Goal: Task Accomplishment & Management: Manage account settings

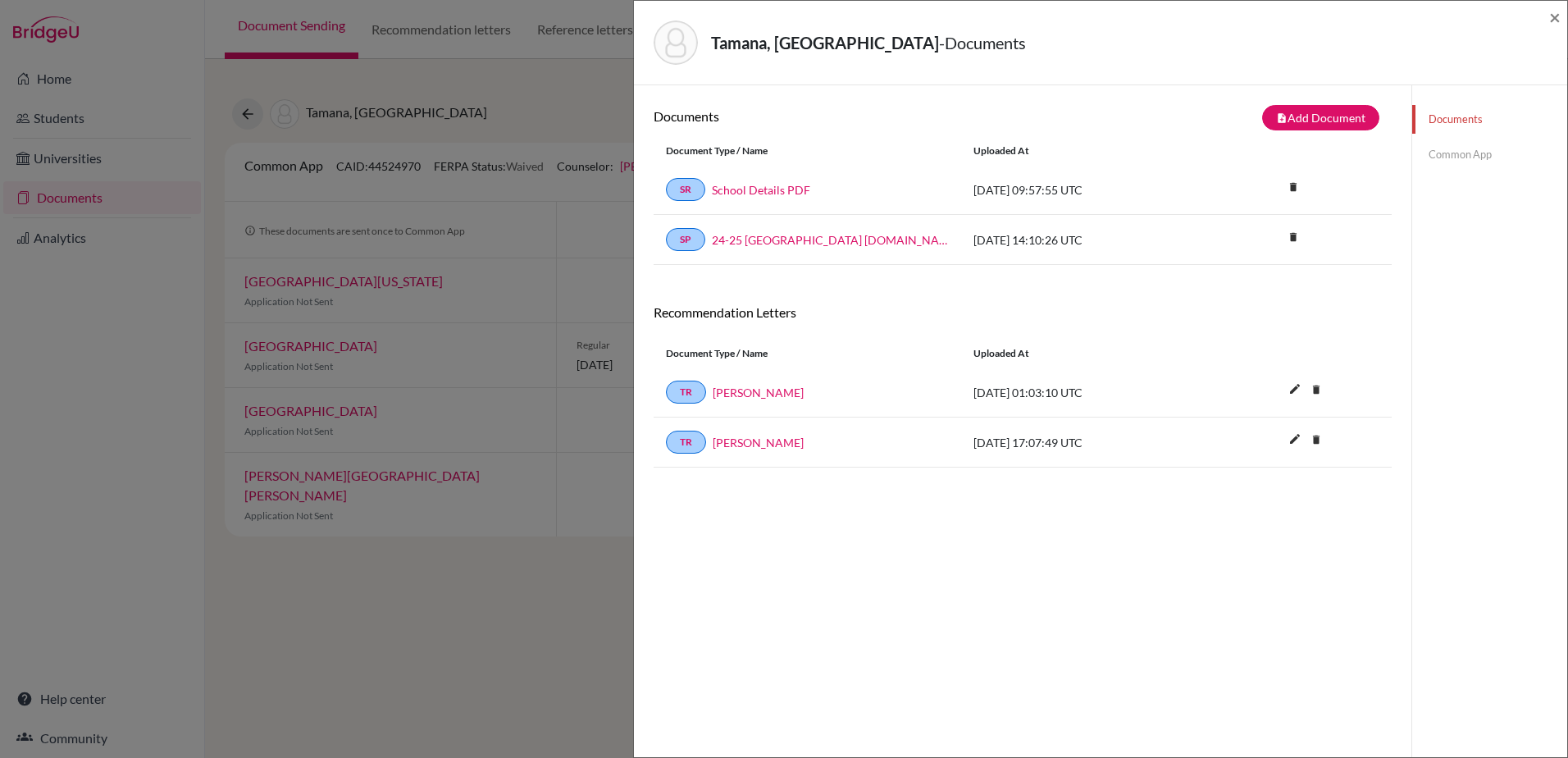
click at [1560, 15] on div "Tamana, Calam - Documents ×" at bounding box center [1099, 43] width 933 height 85
click at [1549, 21] on span "×" at bounding box center [1555, 17] width 12 height 24
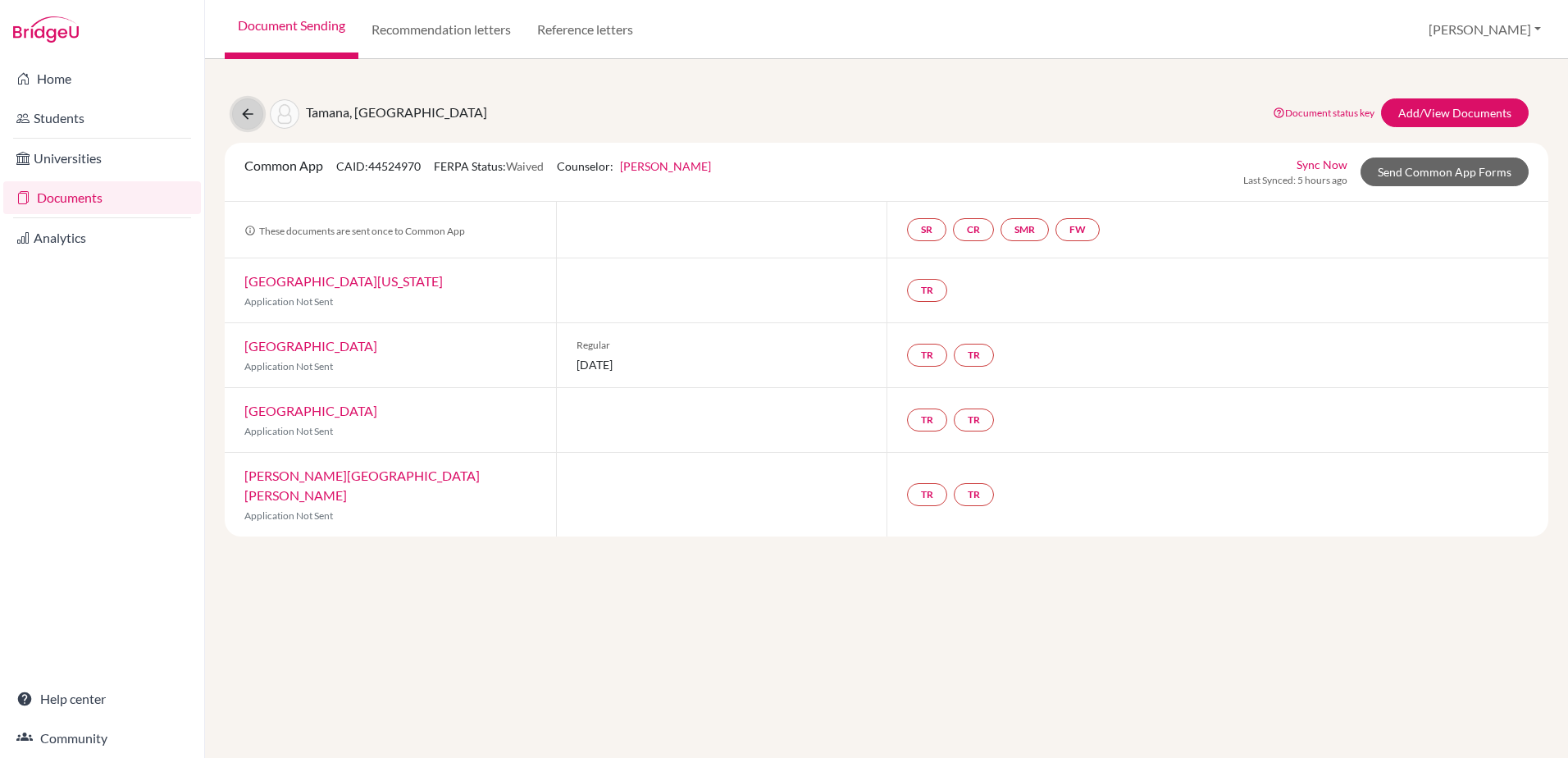
click at [253, 112] on icon at bounding box center [247, 114] width 16 height 16
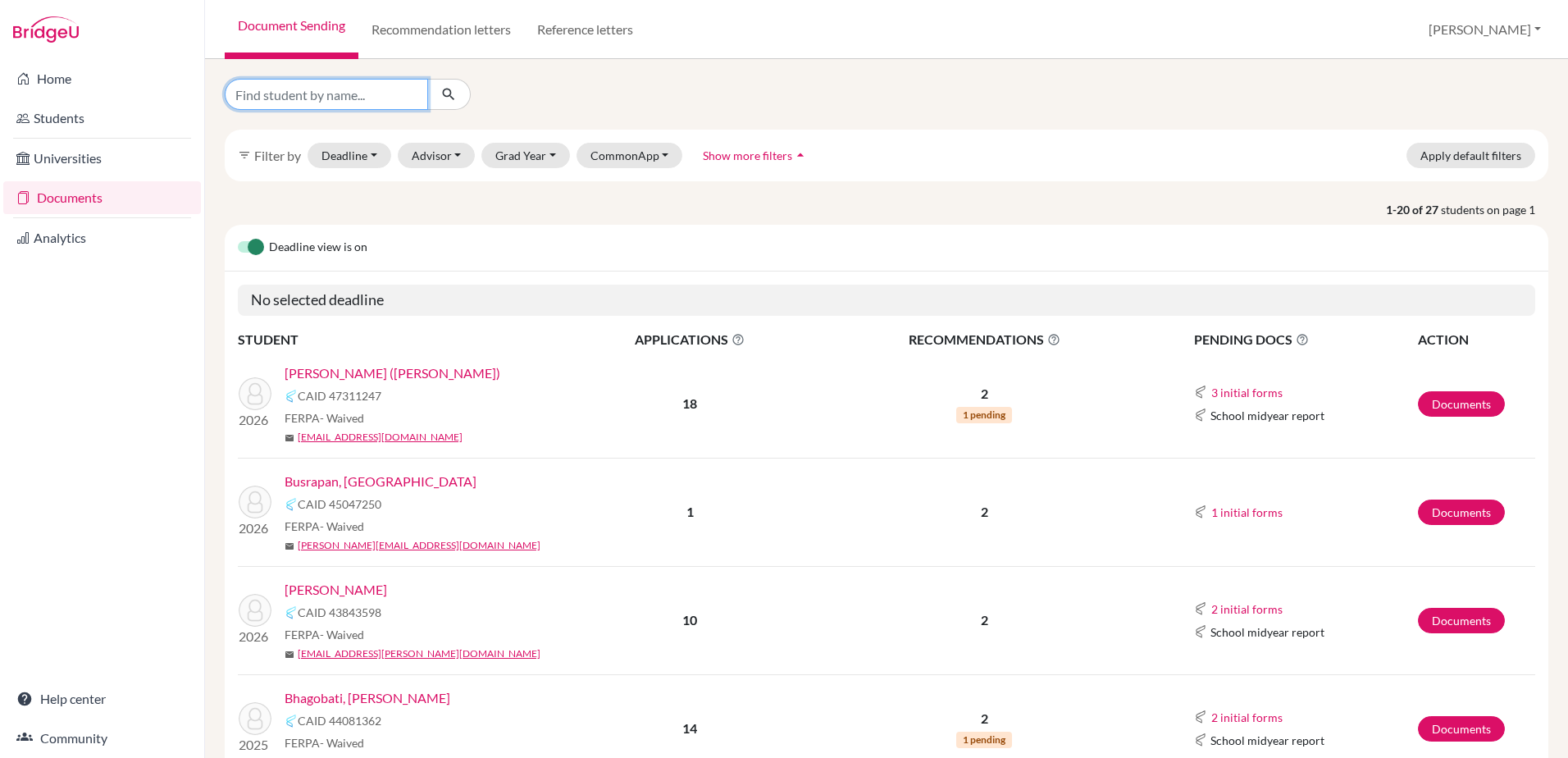
click at [288, 99] on input "Find student by name..." at bounding box center [326, 94] width 203 height 31
type input "lam"
click button "submit" at bounding box center [449, 94] width 44 height 31
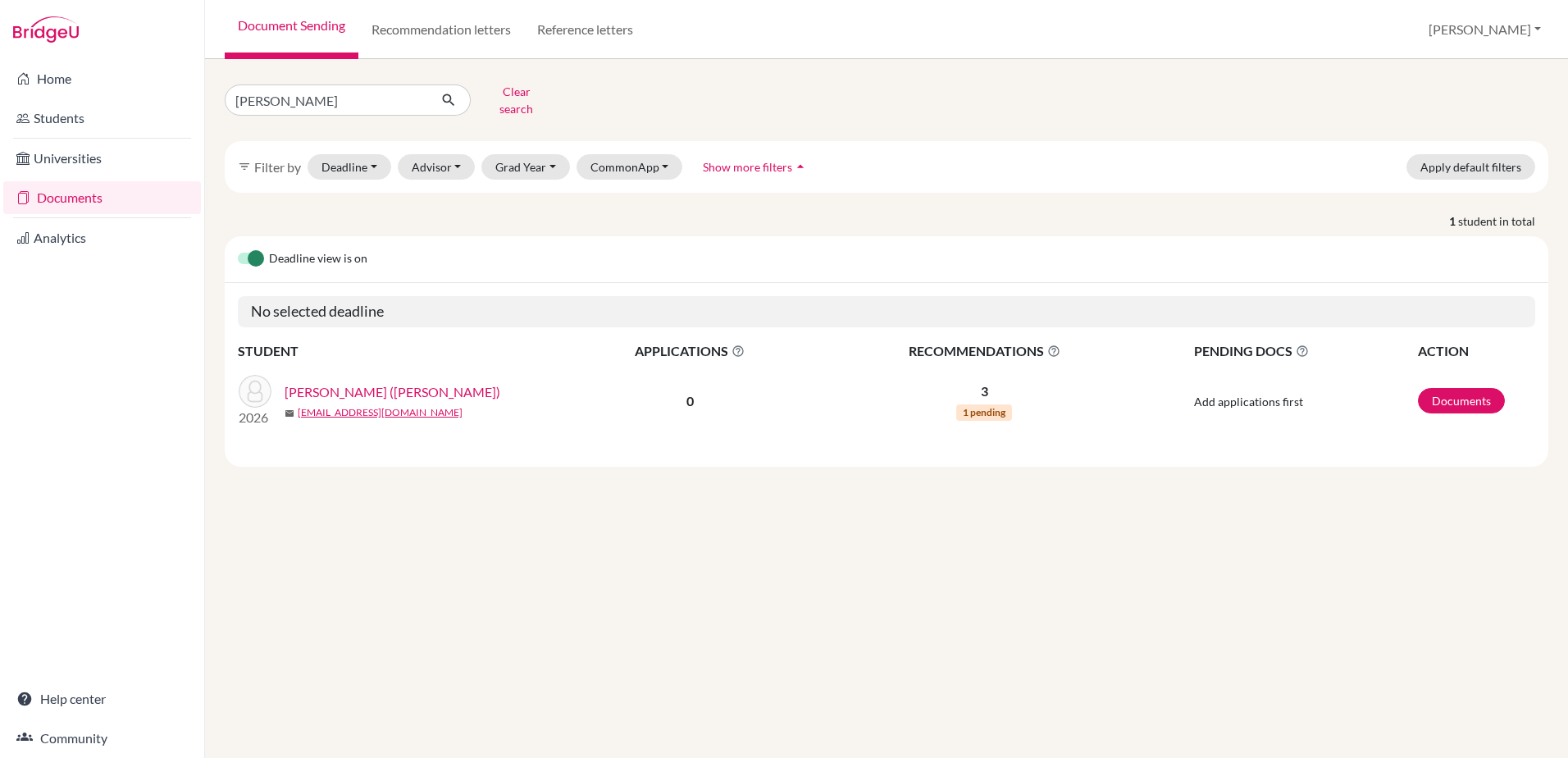
click at [341, 387] on link "Lam, Kwan Shek (Austin)" at bounding box center [392, 392] width 215 height 20
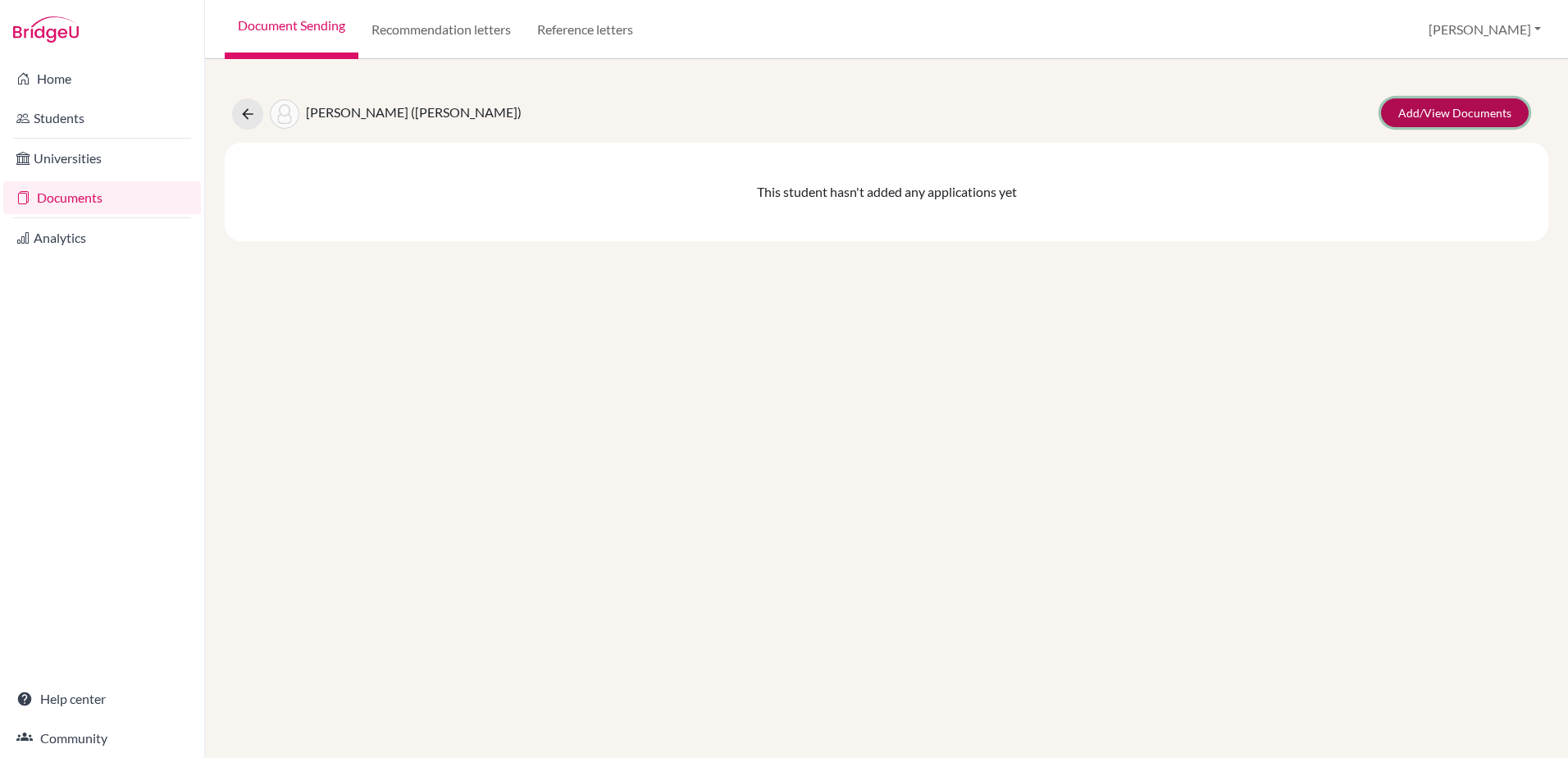
click at [1467, 114] on link "Add/View Documents" at bounding box center [1454, 113] width 148 height 29
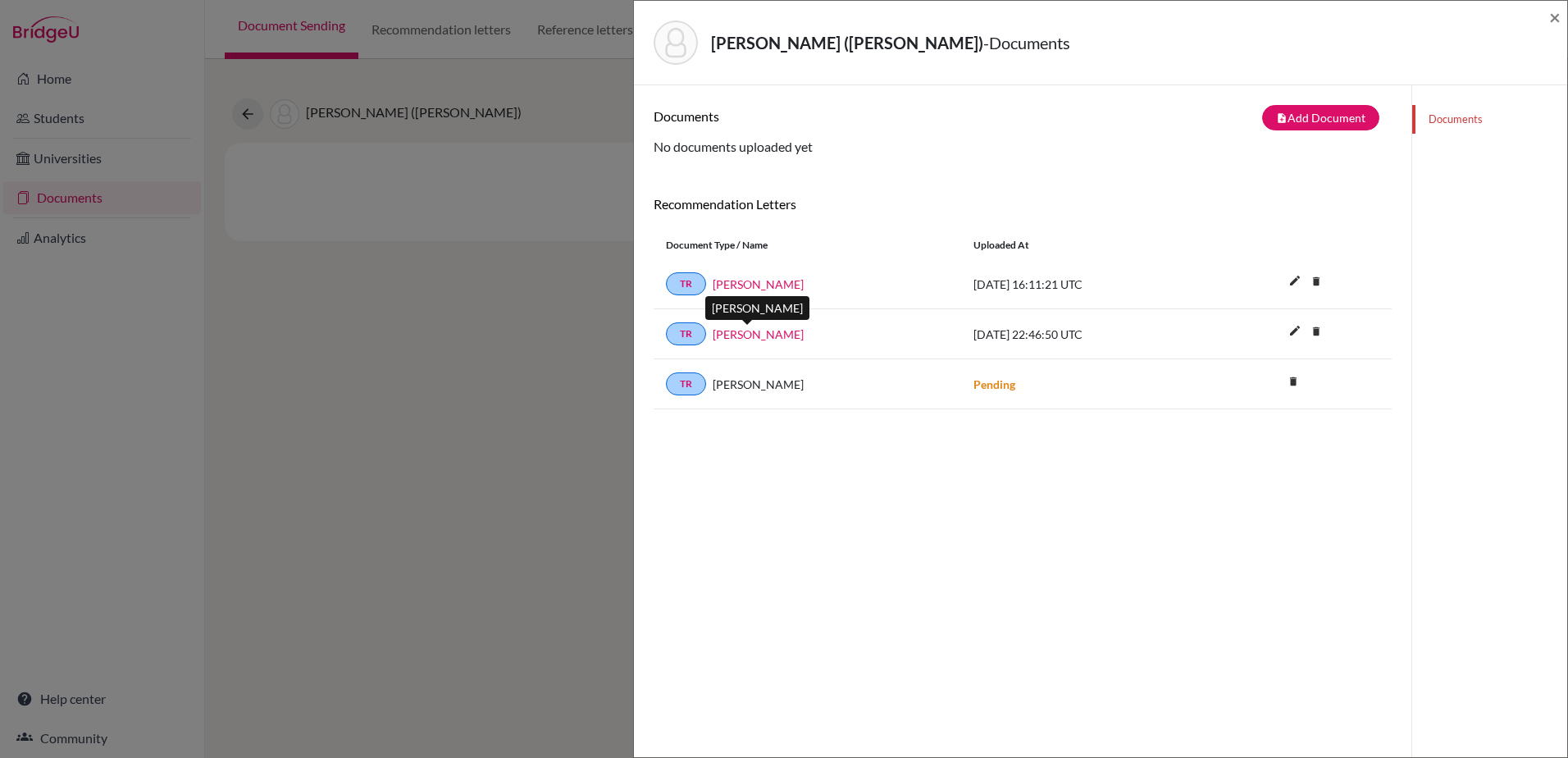
click at [773, 334] on link "Robert Moore" at bounding box center [757, 333] width 91 height 17
drag, startPoint x: 1554, startPoint y: 13, endPoint x: 1476, endPoint y: 25, distance: 78.9
click at [1554, 13] on span "×" at bounding box center [1555, 17] width 12 height 24
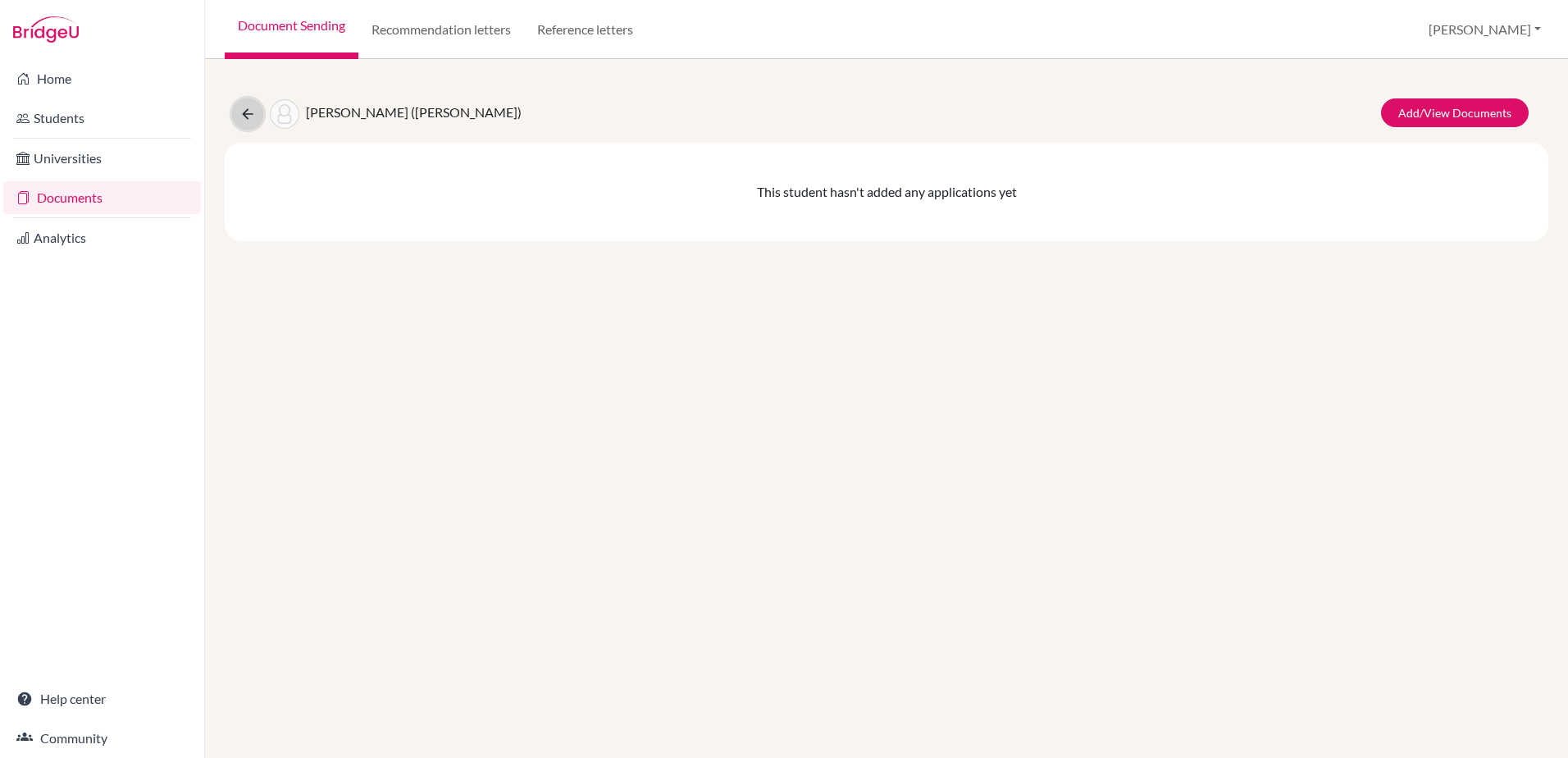
click at [241, 117] on icon at bounding box center [247, 114] width 16 height 16
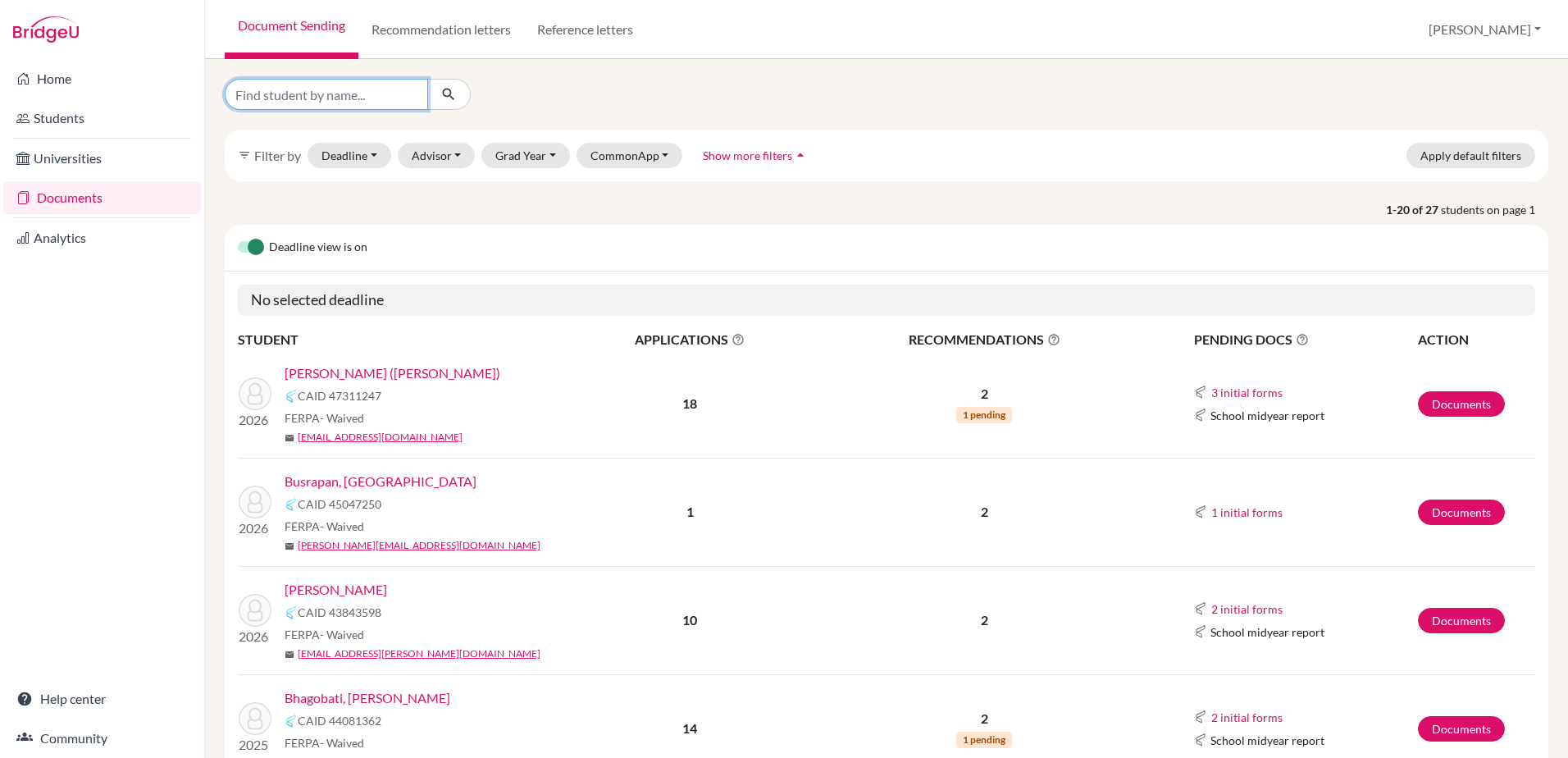
click at [332, 91] on input "Find student by name..." at bounding box center [326, 94] width 203 height 31
click at [301, 79] on input "Find student by name..." at bounding box center [326, 94] width 203 height 31
type input "fang"
click button "submit" at bounding box center [449, 94] width 44 height 31
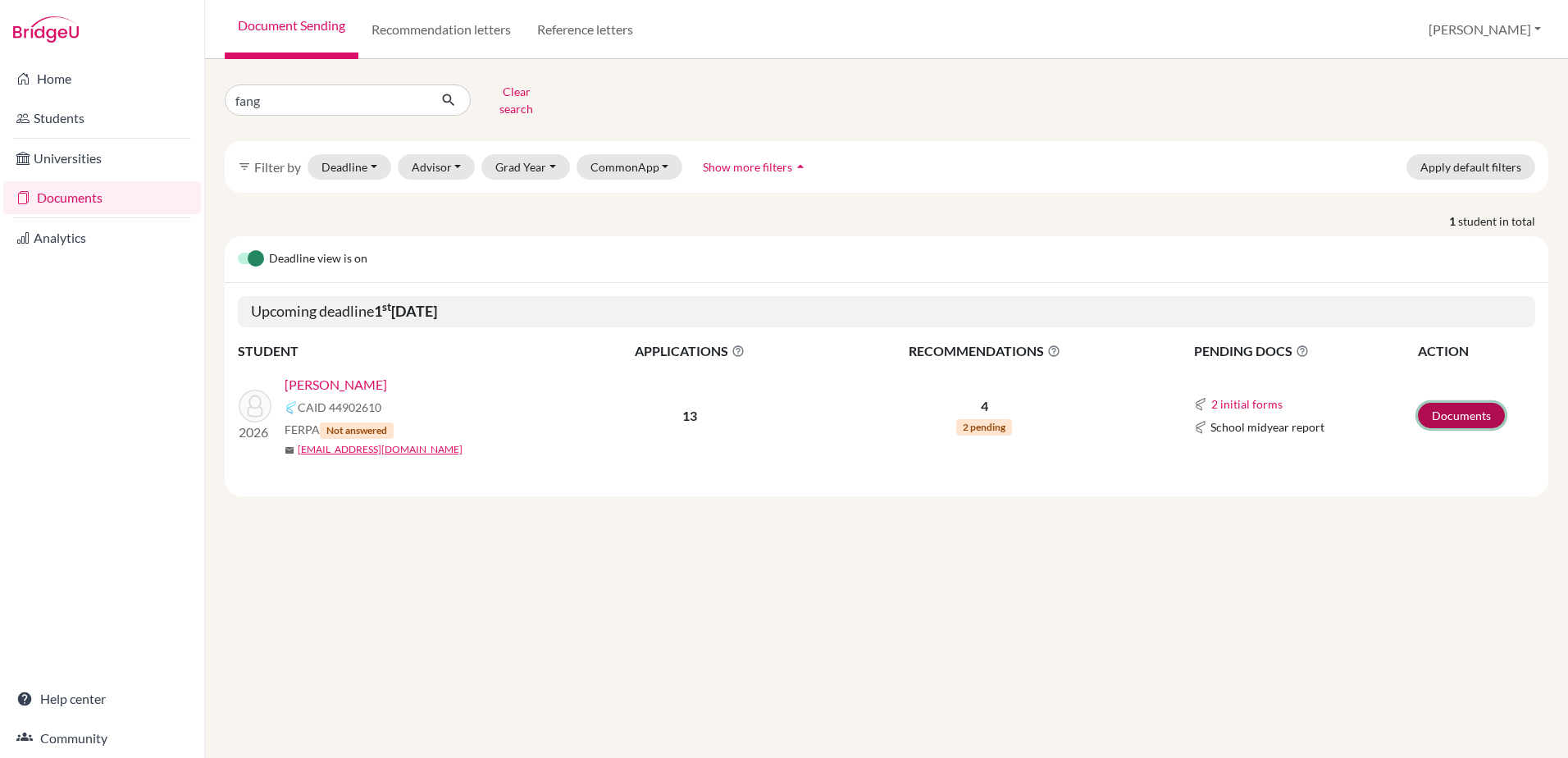
click at [1454, 403] on link "Documents" at bounding box center [1460, 415] width 87 height 25
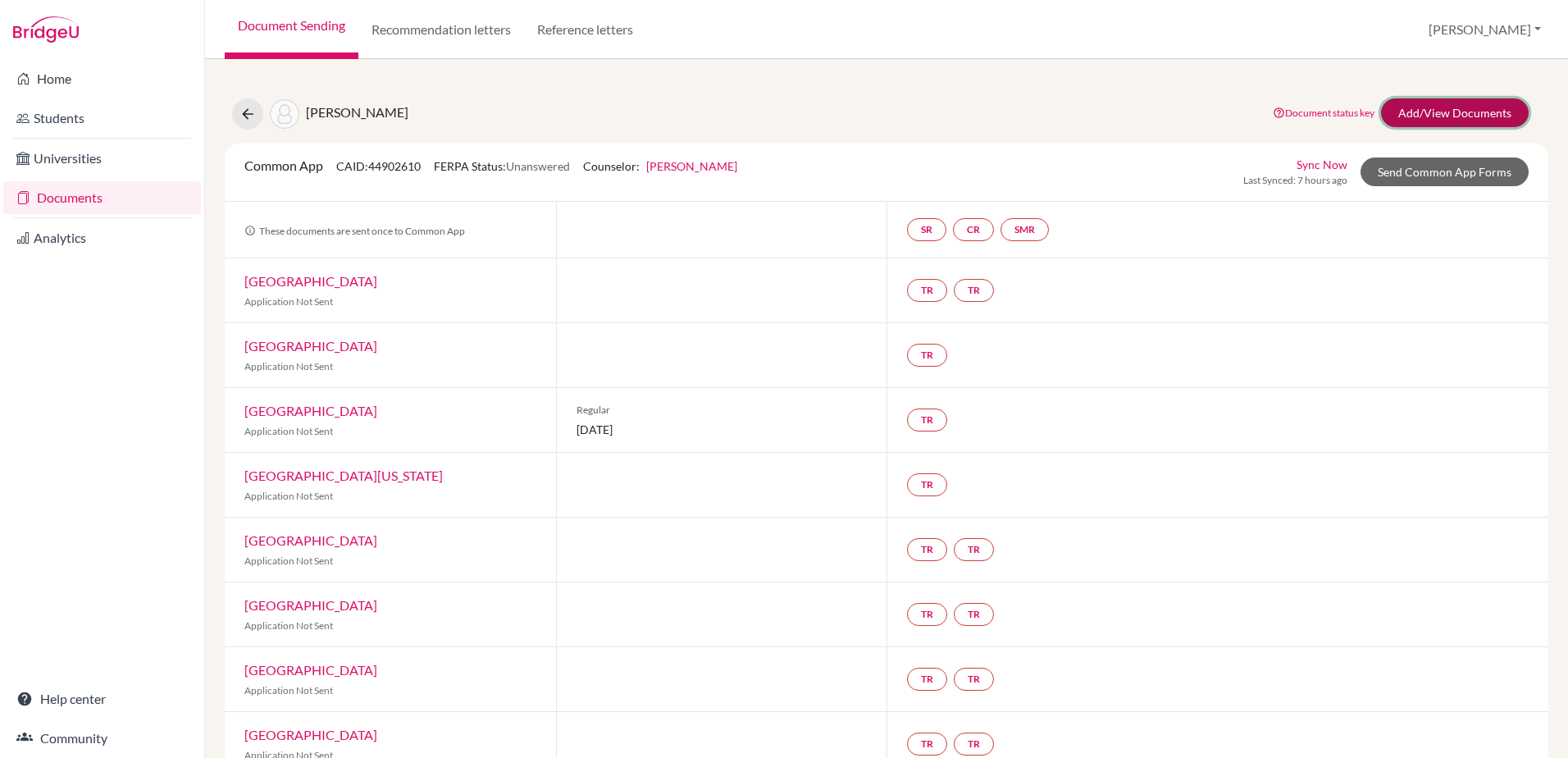
click at [1443, 105] on link "Add/View Documents" at bounding box center [1454, 113] width 148 height 29
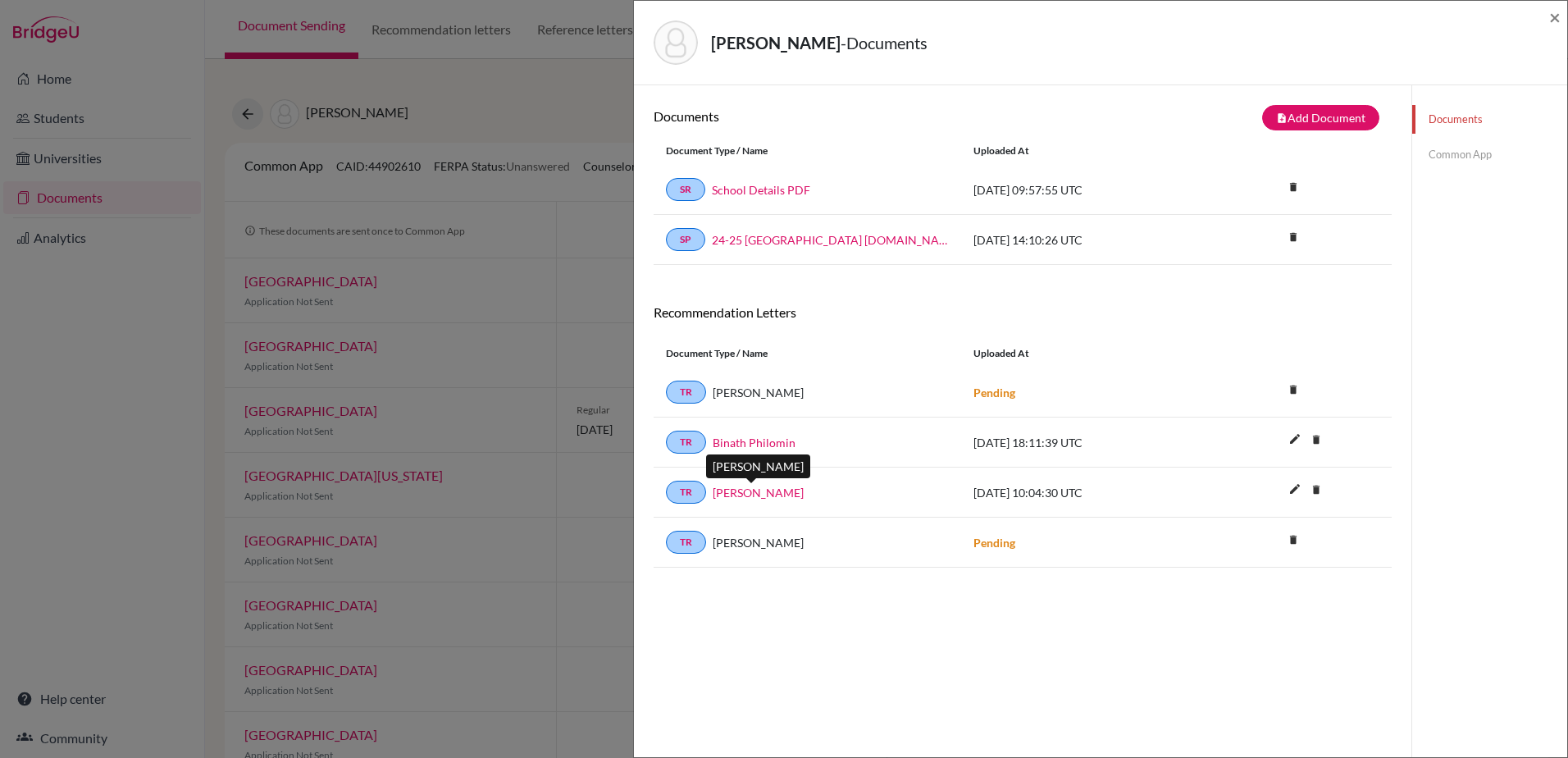
click at [767, 491] on link "Andrew French" at bounding box center [757, 492] width 91 height 17
click at [766, 486] on link "Andrew French" at bounding box center [757, 492] width 91 height 17
click at [463, 436] on div "Fang, Daniel - Documents × Documents note_add Add Document Document type Change…" at bounding box center [784, 379] width 1568 height 758
drag, startPoint x: 286, startPoint y: 109, endPoint x: 570, endPoint y: 73, distance: 286.3
click at [286, 109] on div "Fang, Daniel - Documents × Documents note_add Add Document Document type Change…" at bounding box center [784, 379] width 1568 height 758
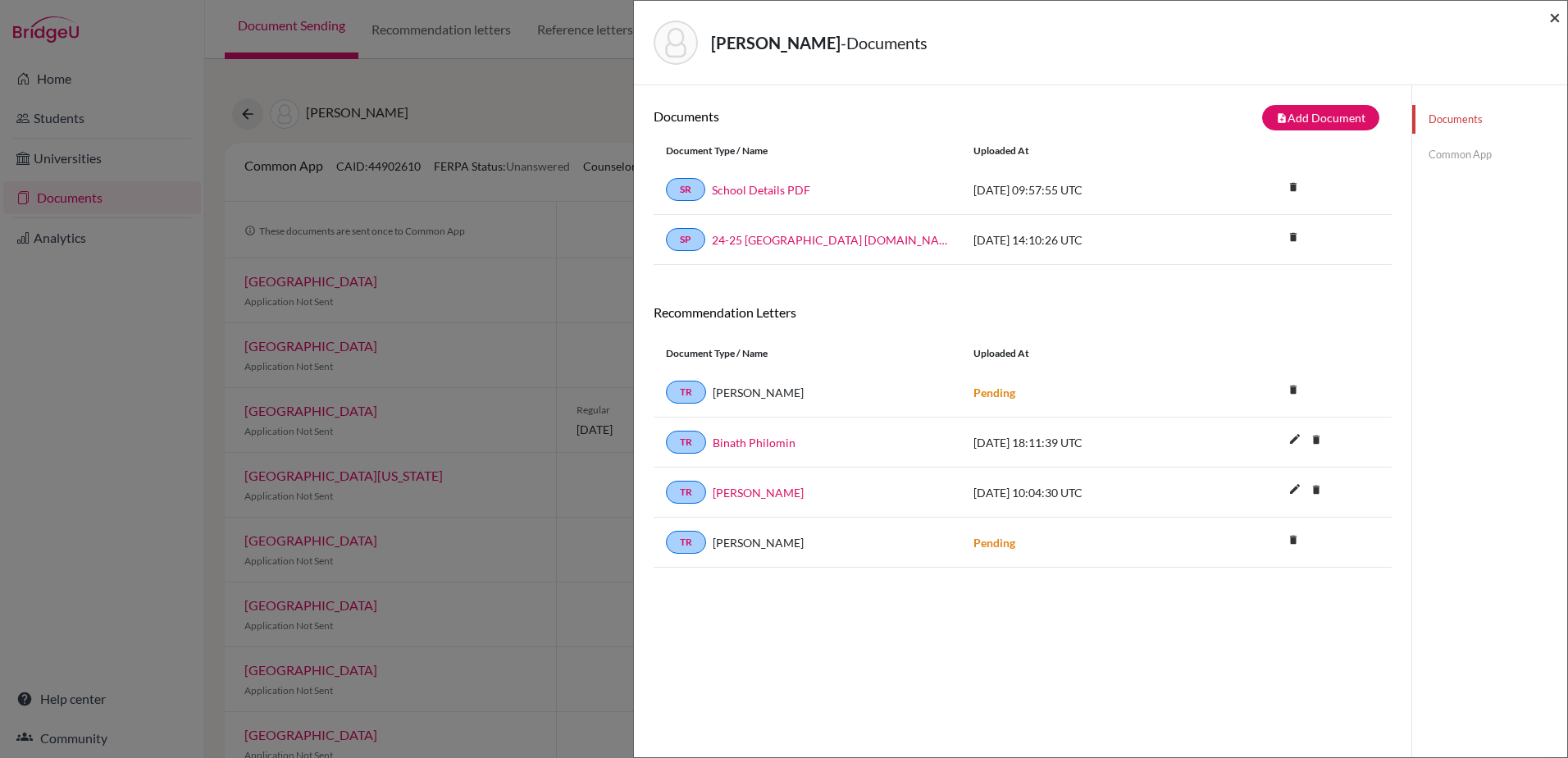
click at [1554, 15] on span "×" at bounding box center [1555, 17] width 12 height 24
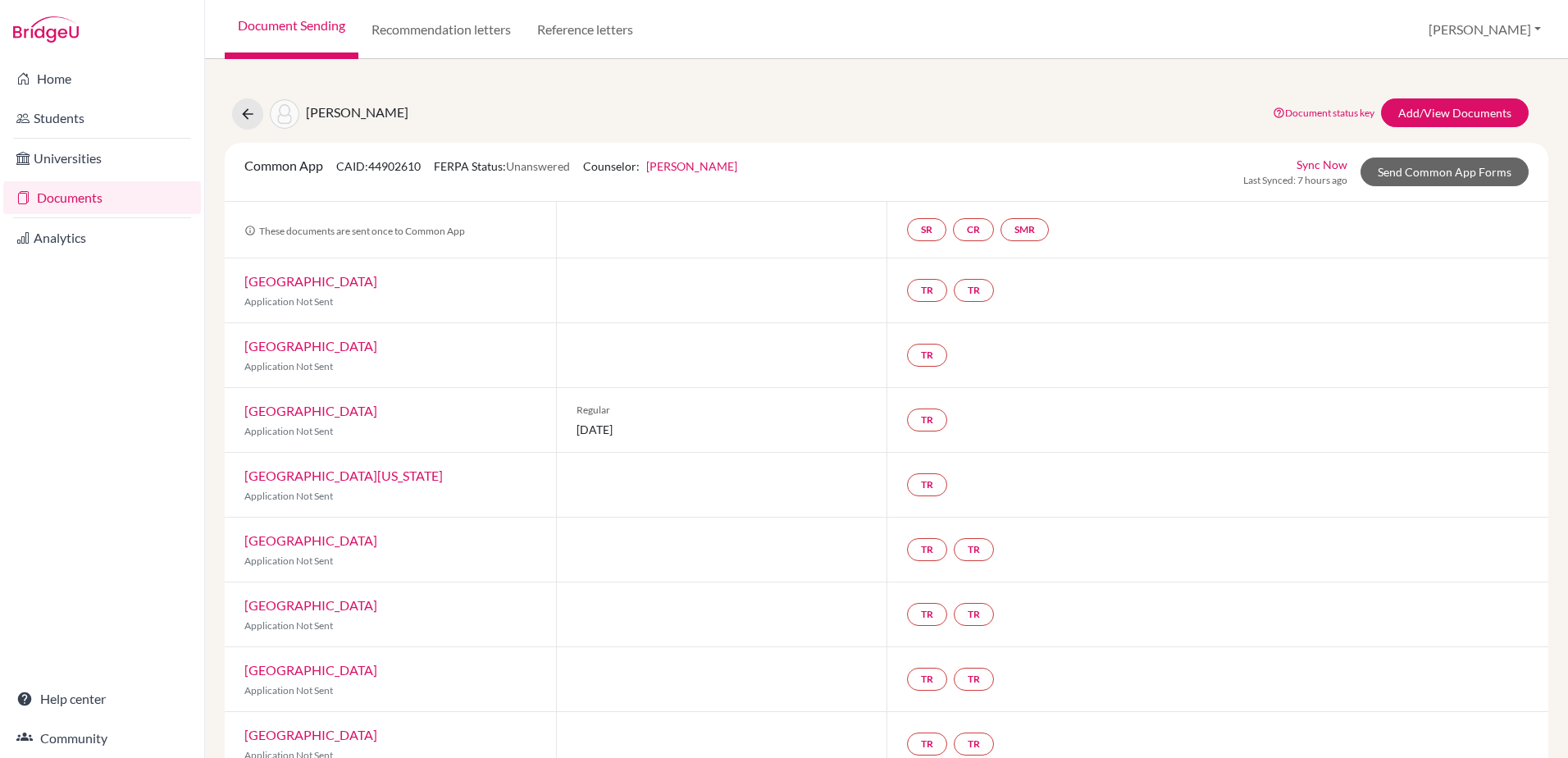
click at [255, 45] on link "Document Sending" at bounding box center [291, 29] width 134 height 59
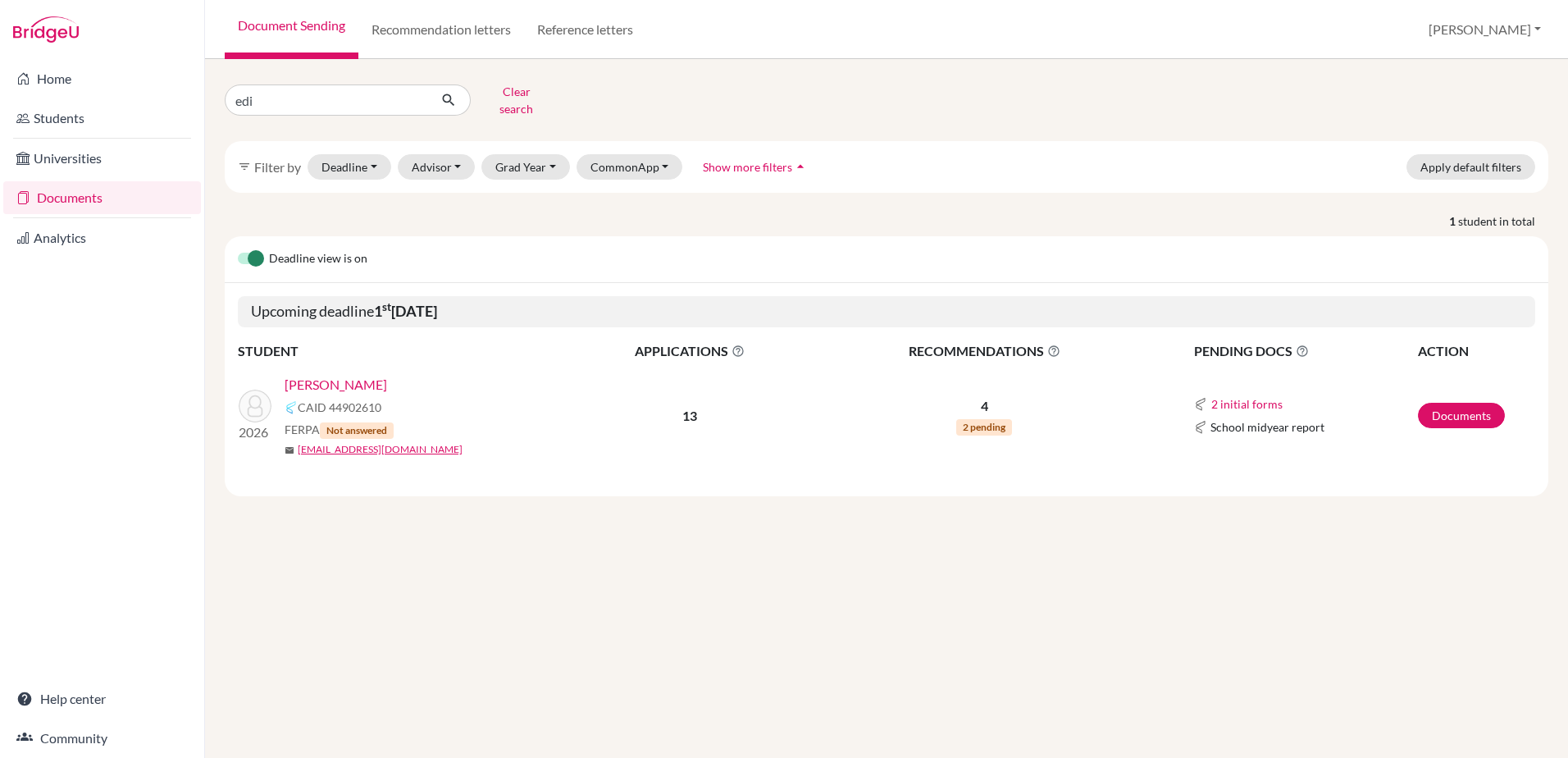
type input "edis"
click button "submit" at bounding box center [449, 100] width 44 height 31
click at [325, 378] on link "[PERSON_NAME]" at bounding box center [335, 385] width 103 height 20
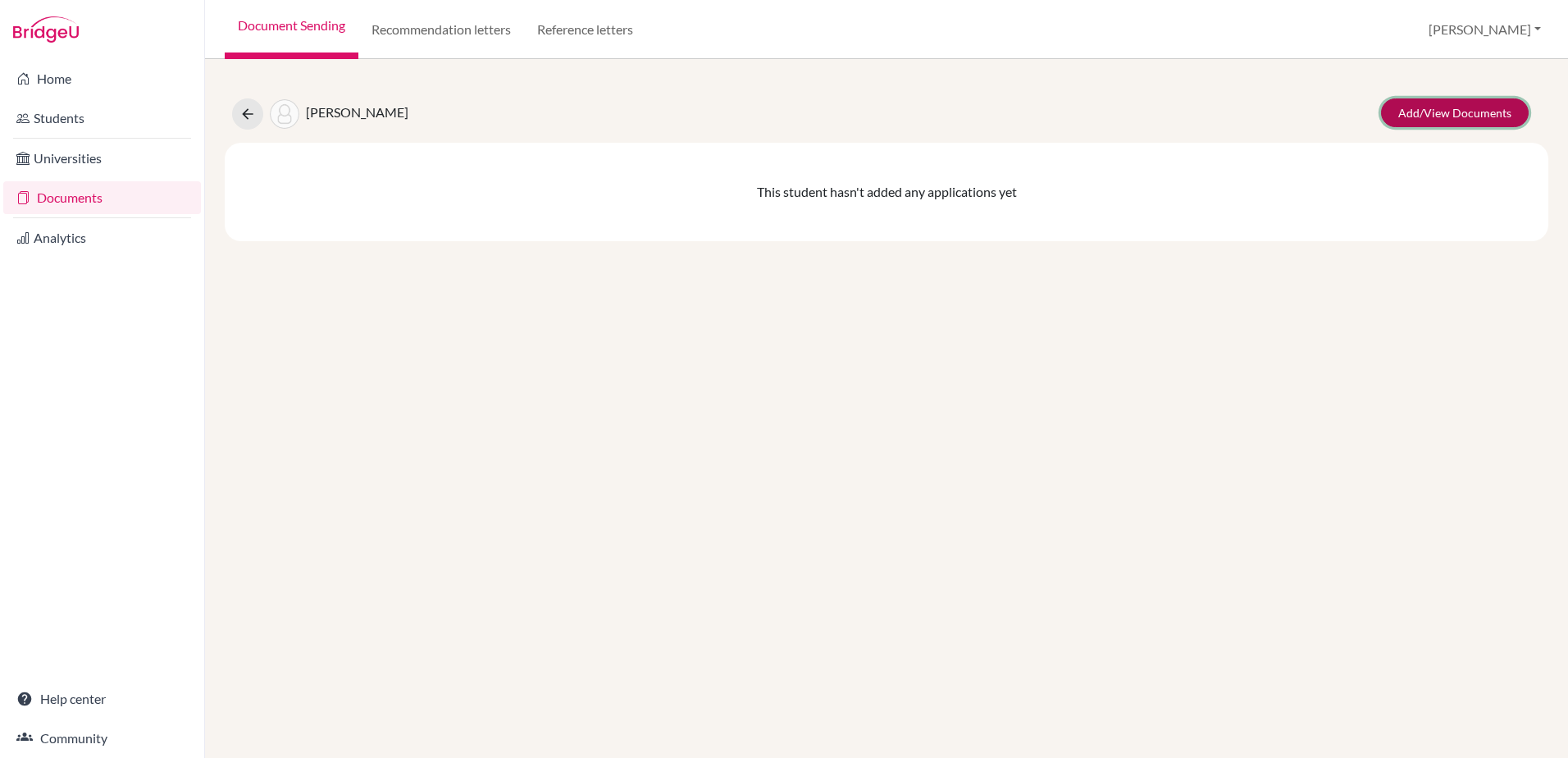
click at [1418, 110] on link "Add/View Documents" at bounding box center [1454, 113] width 148 height 29
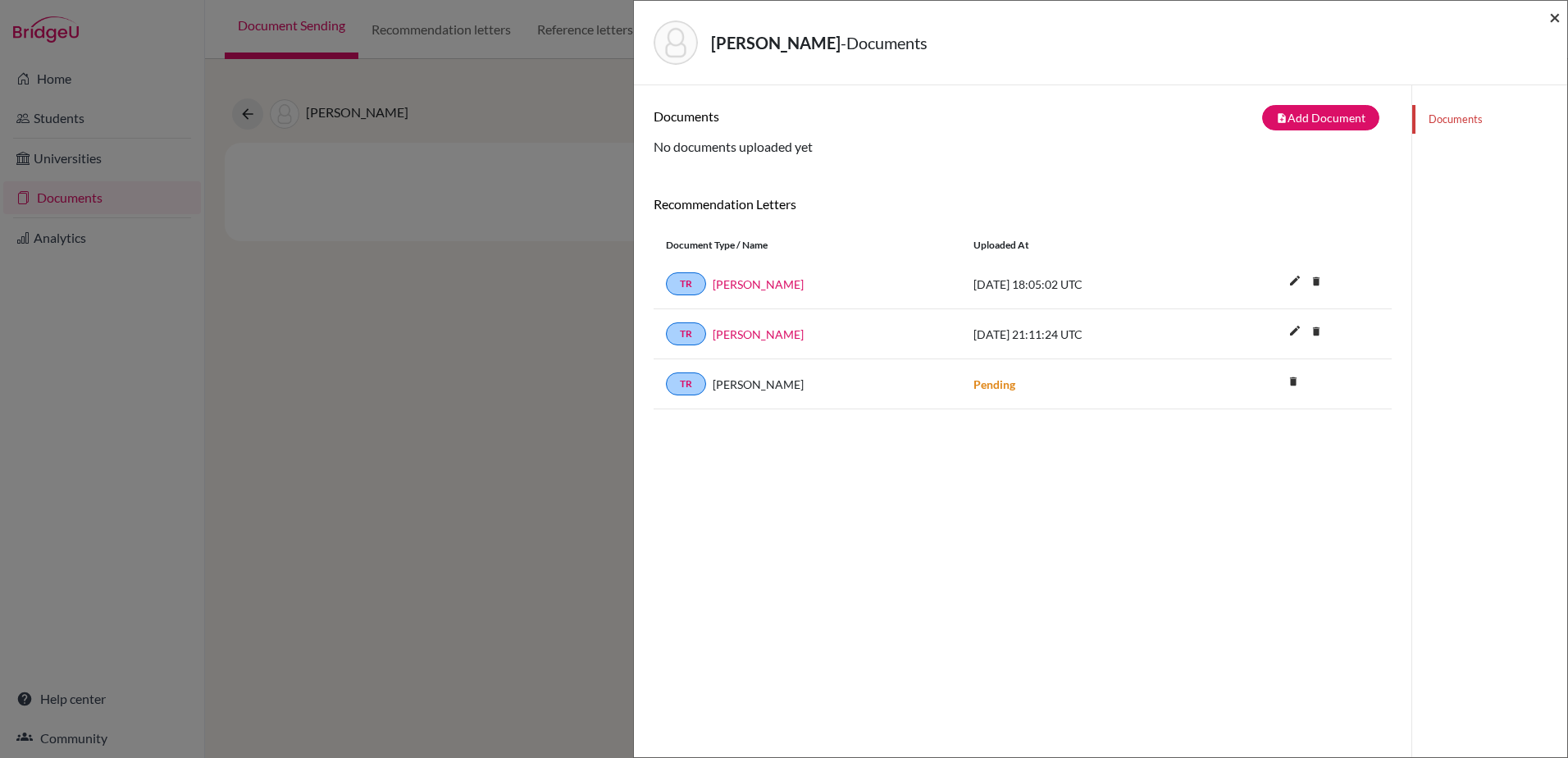
click at [1556, 21] on span "×" at bounding box center [1555, 17] width 12 height 24
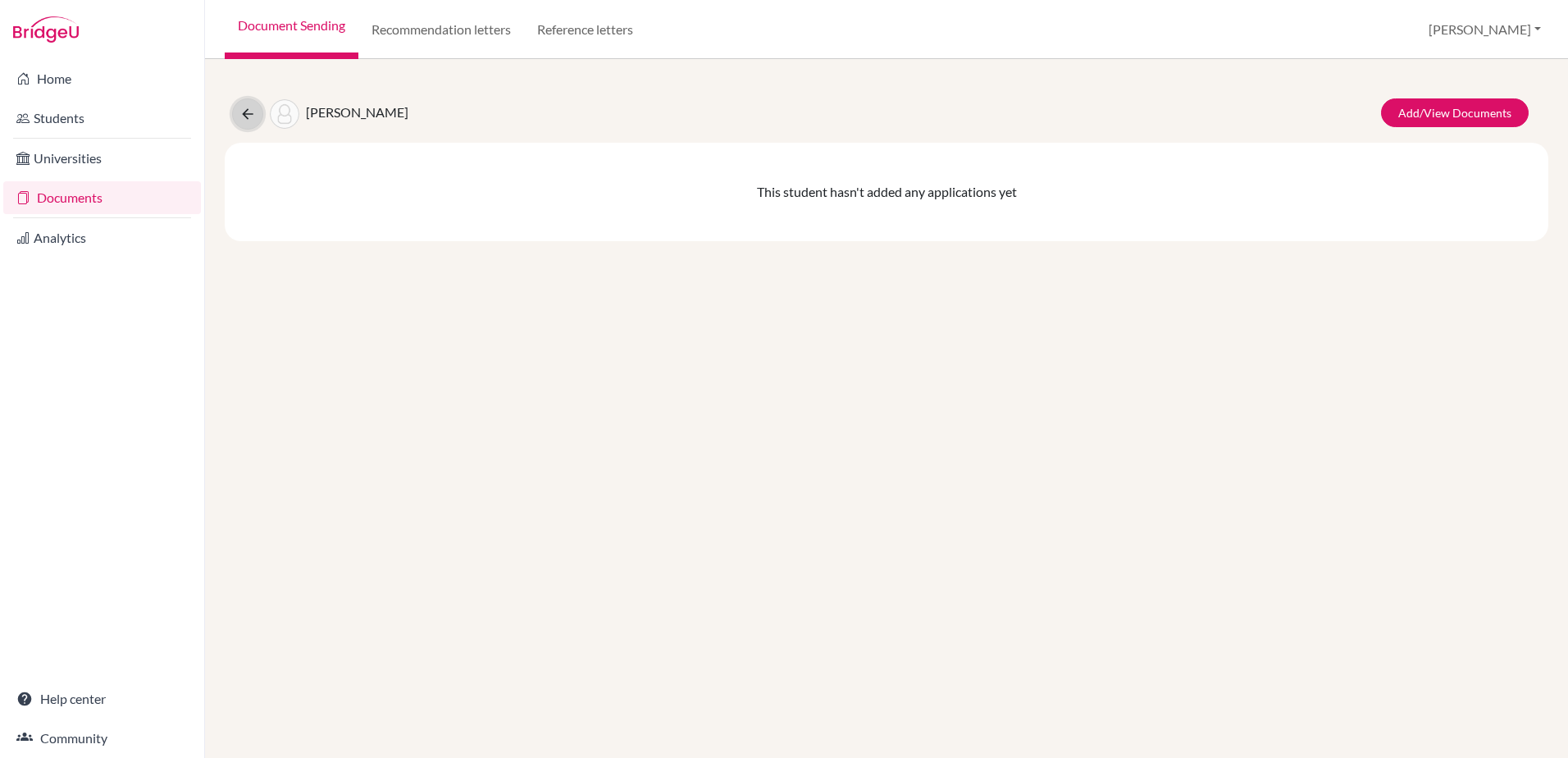
click at [252, 113] on icon at bounding box center [247, 114] width 16 height 16
